Goal: Task Accomplishment & Management: Use online tool/utility

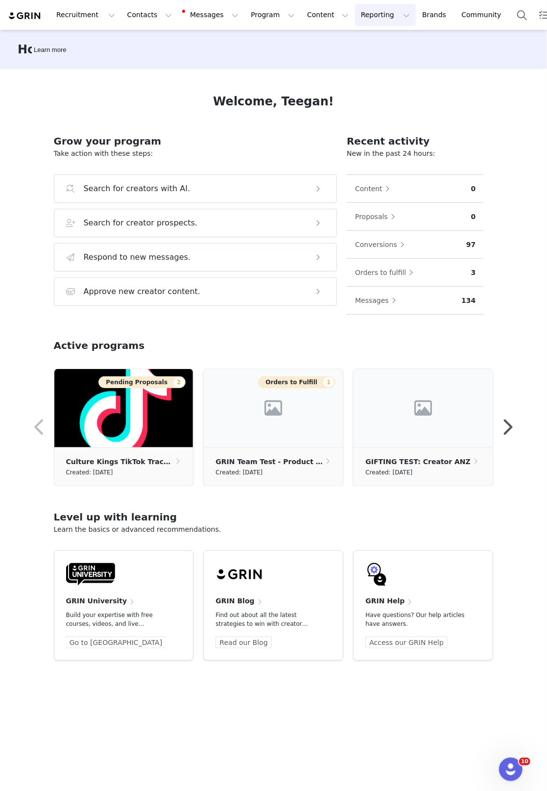
click at [370, 14] on button "Reporting Reporting" at bounding box center [385, 15] width 61 height 22
click at [364, 16] on button "Reporting Reporting" at bounding box center [385, 15] width 61 height 22
click at [372, 58] on p "Report Builder" at bounding box center [363, 61] width 49 height 10
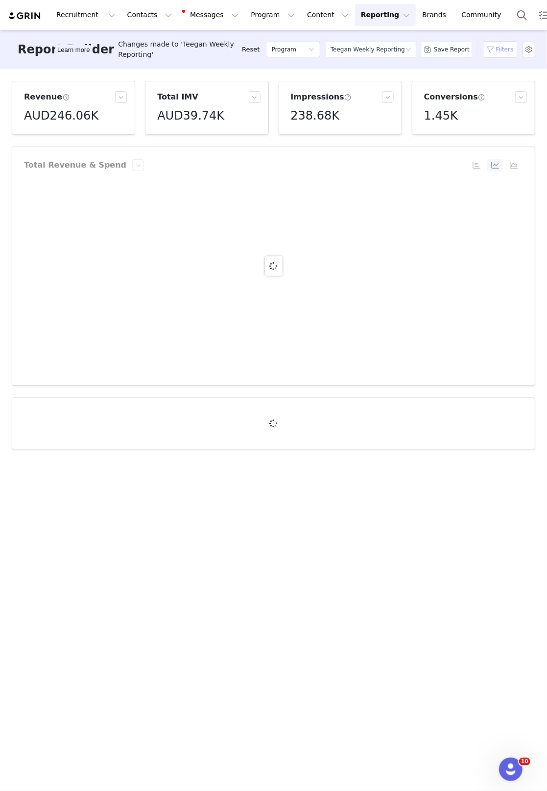
click at [489, 43] on button "Filters" at bounding box center [500, 50] width 41 height 16
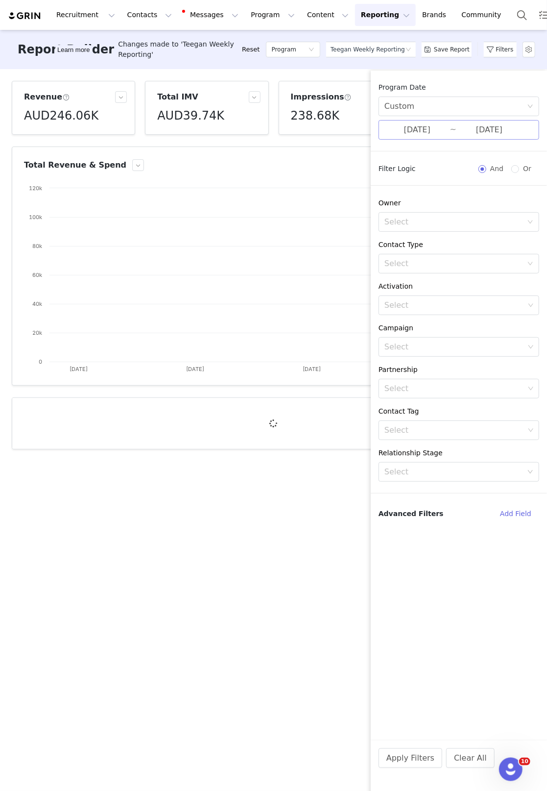
click at [444, 132] on input "[DATE]" at bounding box center [418, 129] width 66 height 13
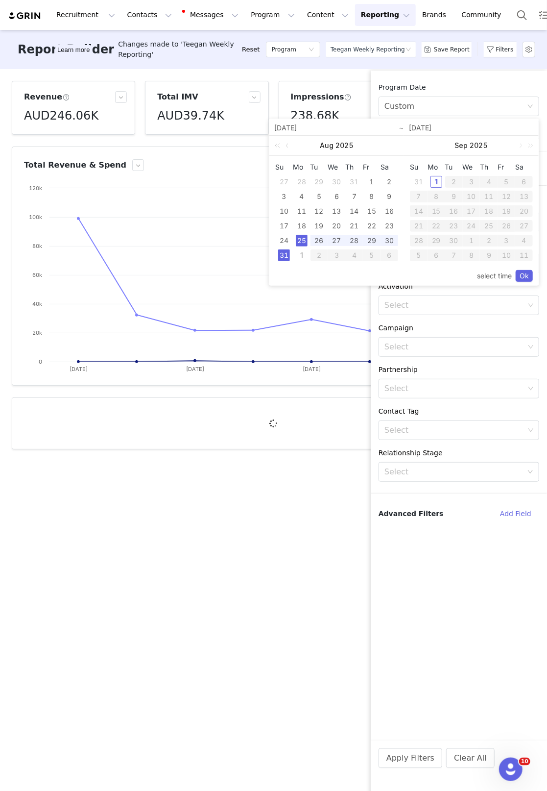
drag, startPoint x: 375, startPoint y: 177, endPoint x: 300, endPoint y: 236, distance: 95.3
click at [374, 177] on div "1" at bounding box center [372, 182] width 12 height 12
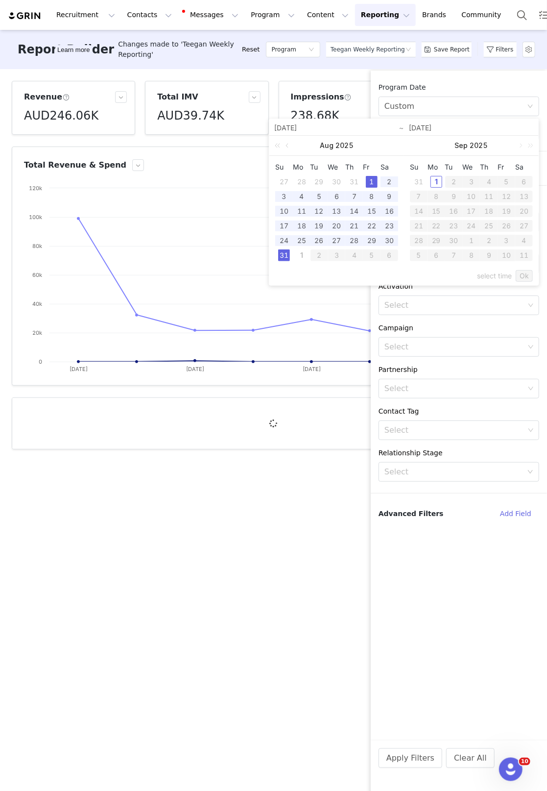
click at [288, 256] on div "31" at bounding box center [284, 255] width 12 height 12
type input "[DATE]"
click at [522, 274] on link "Ok" at bounding box center [524, 276] width 17 height 12
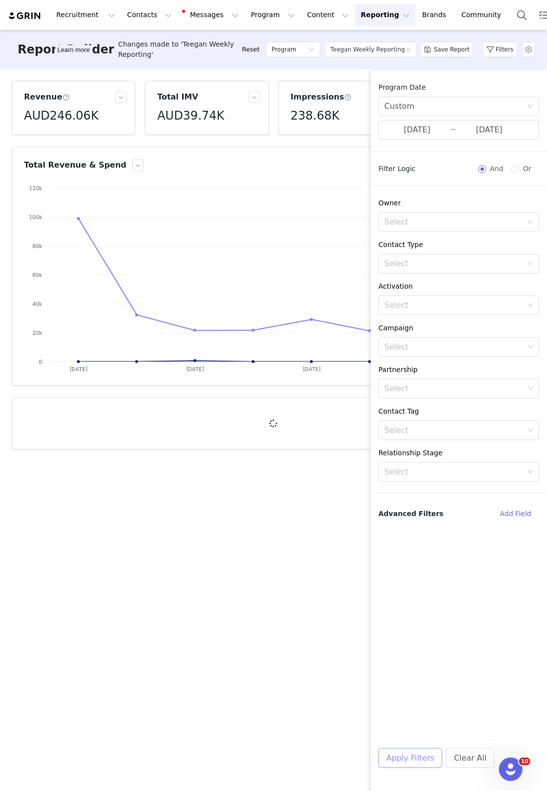
drag, startPoint x: 417, startPoint y: 756, endPoint x: 409, endPoint y: 759, distance: 8.4
click at [416, 756] on button "Apply Filters" at bounding box center [411, 758] width 64 height 20
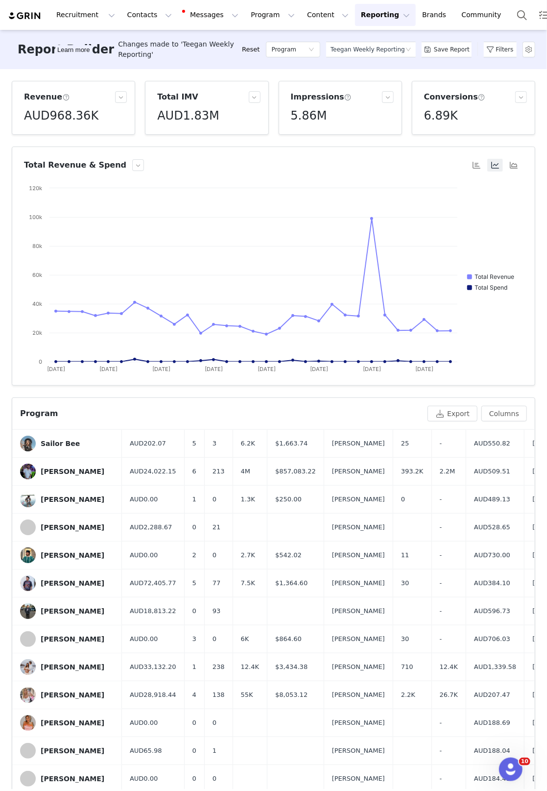
click at [24, 17] on img at bounding box center [25, 15] width 34 height 9
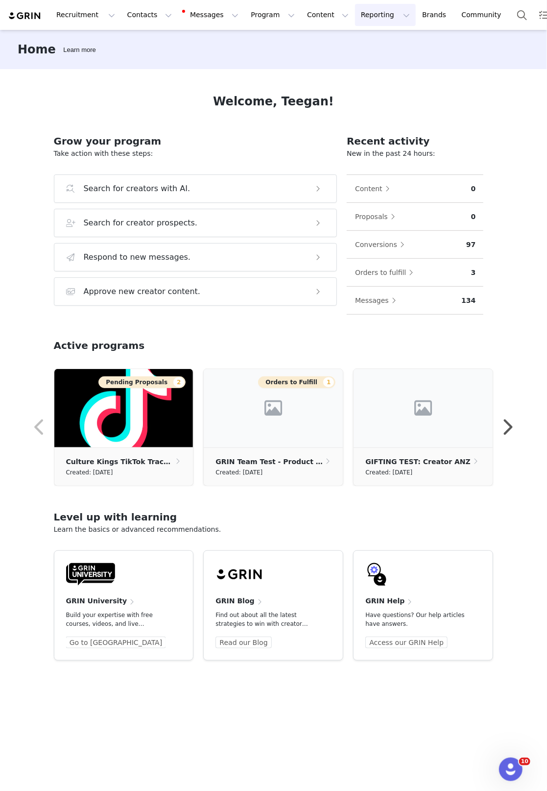
click at [370, 18] on button "Reporting Reporting" at bounding box center [385, 15] width 61 height 22
click at [374, 63] on p "Report Builder" at bounding box center [363, 61] width 49 height 10
